Goal: Information Seeking & Learning: Learn about a topic

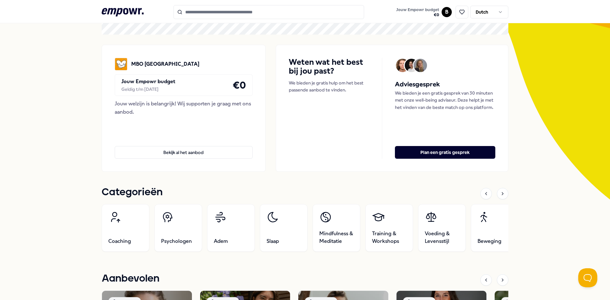
scroll to position [42, 0]
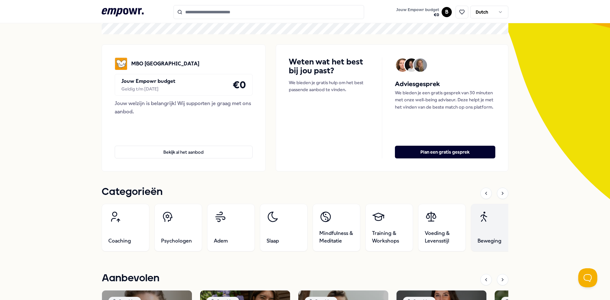
click at [490, 241] on span "Beweging" at bounding box center [490, 241] width 24 height 8
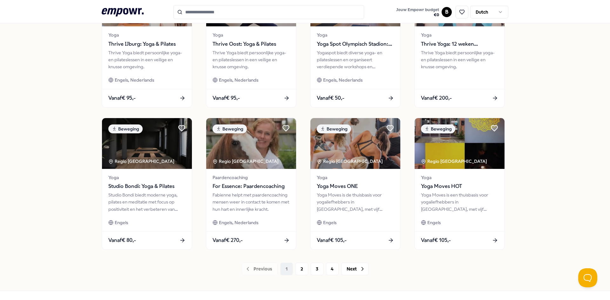
scroll to position [247, 0]
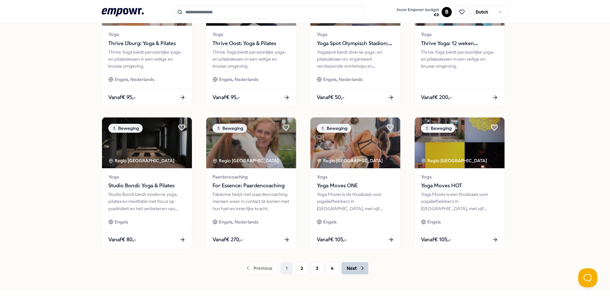
click at [356, 268] on button "Next" at bounding box center [354, 268] width 27 height 13
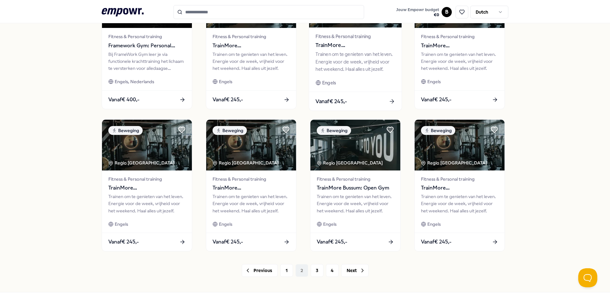
scroll to position [256, 0]
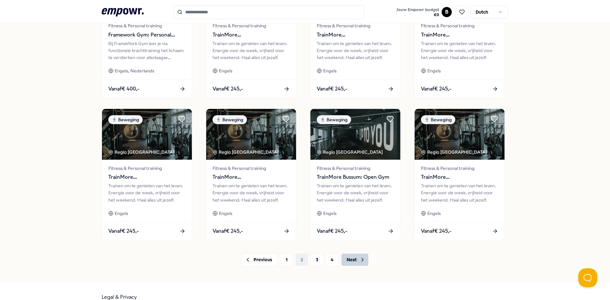
click at [355, 258] on button "Next" at bounding box center [354, 260] width 27 height 13
